Goal: Complete application form

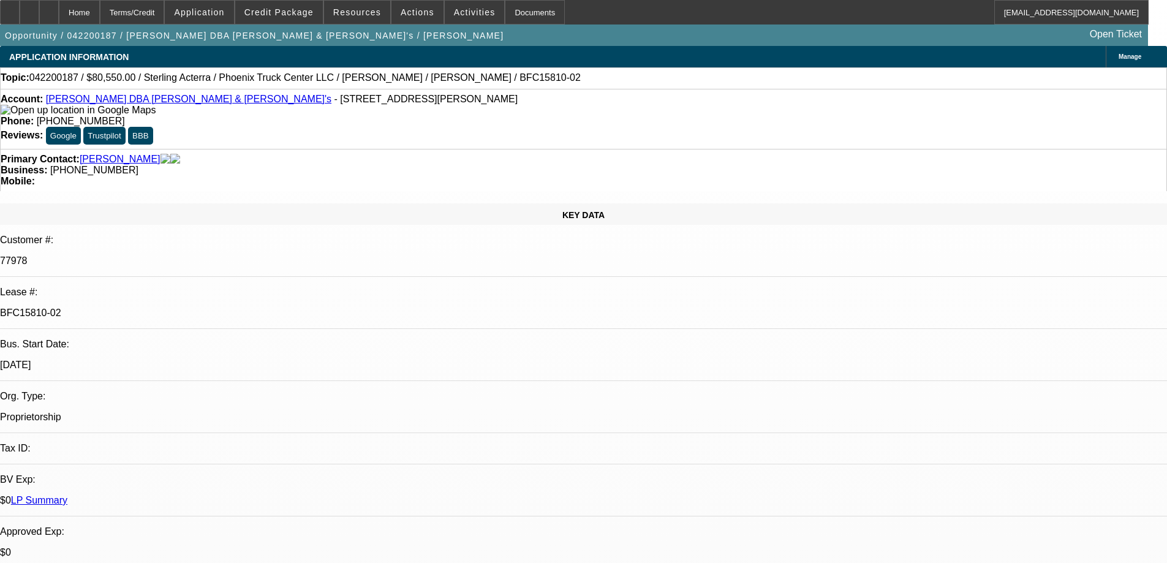
select select "0"
select select "2"
select select "0"
select select "6"
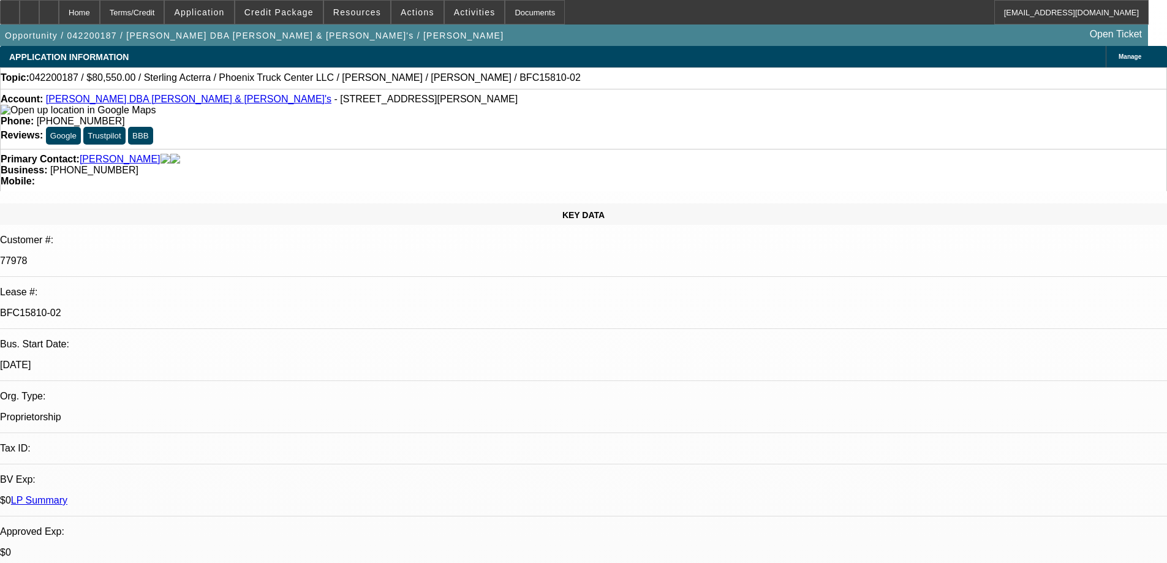
select select "0"
select select "2"
select select "0"
select select "6"
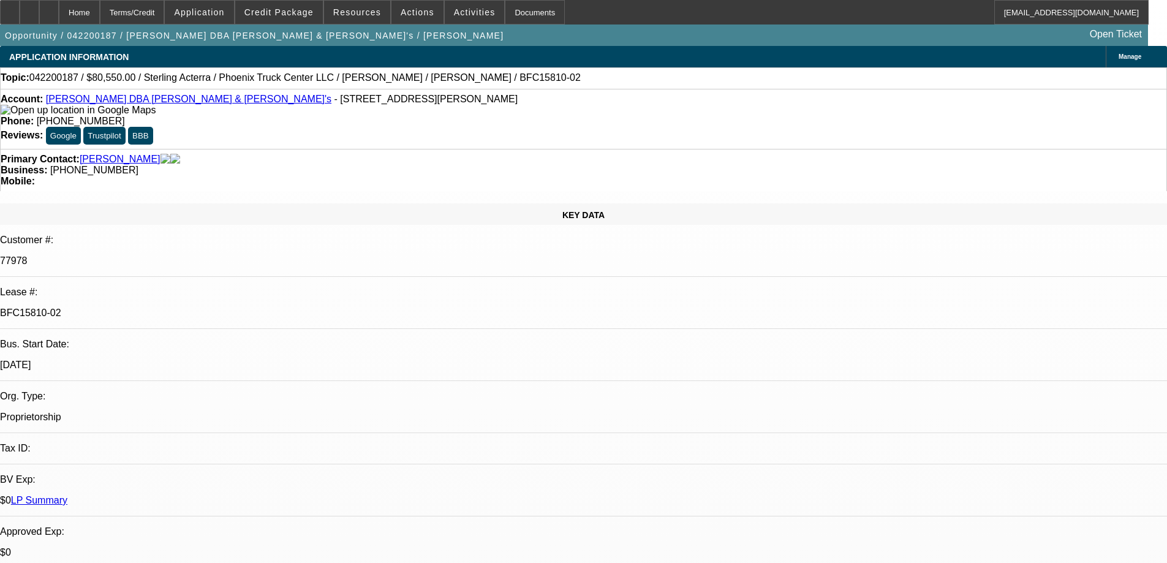
select select "0"
select select "2"
select select "0"
select select "6"
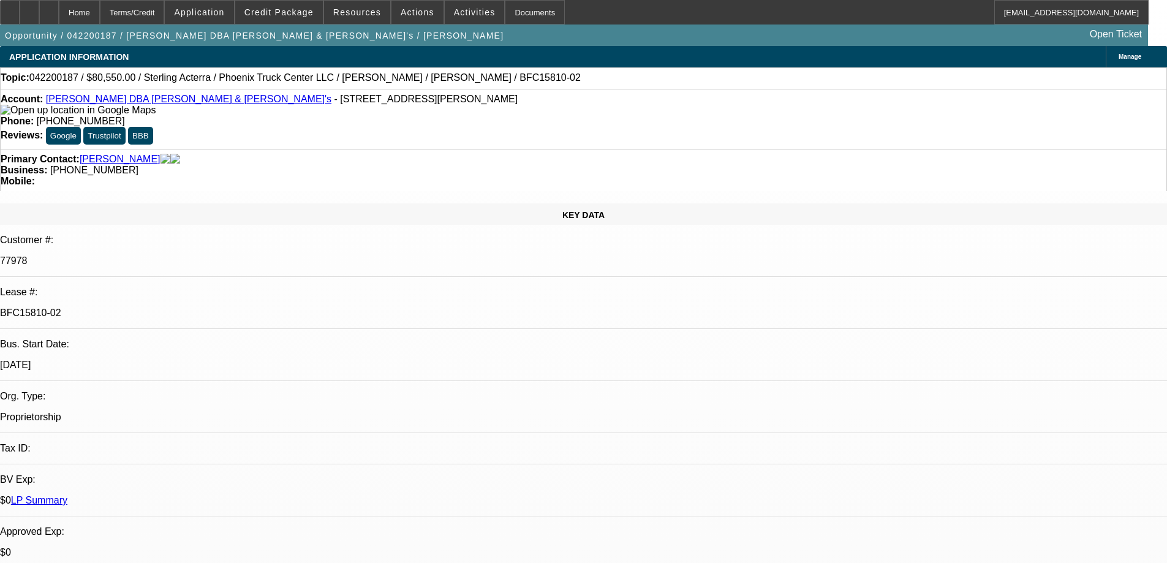
select select "0"
select select "2"
select select "0"
select select "6"
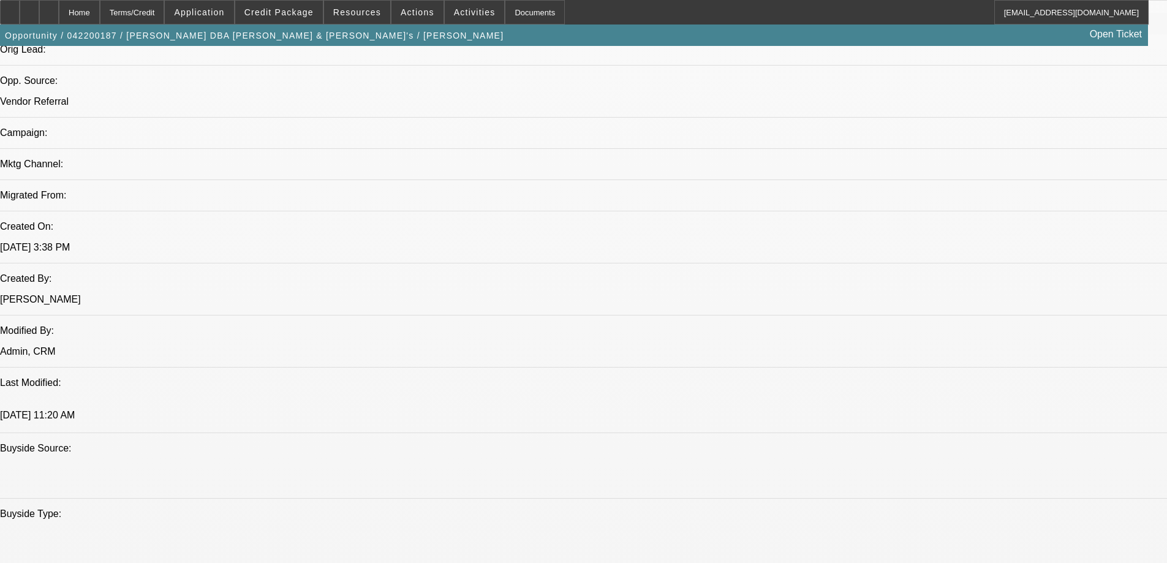
scroll to position [551, 0]
